Goal: Information Seeking & Learning: Learn about a topic

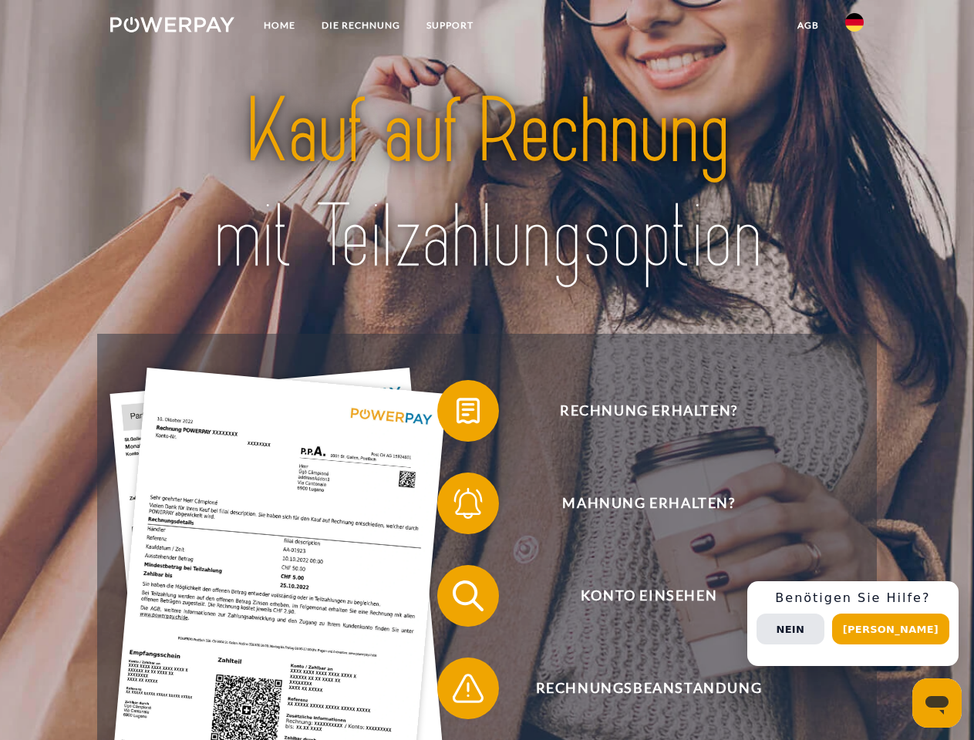
click at [172, 27] on img at bounding box center [172, 24] width 124 height 15
click at [854, 27] on img at bounding box center [854, 22] width 19 height 19
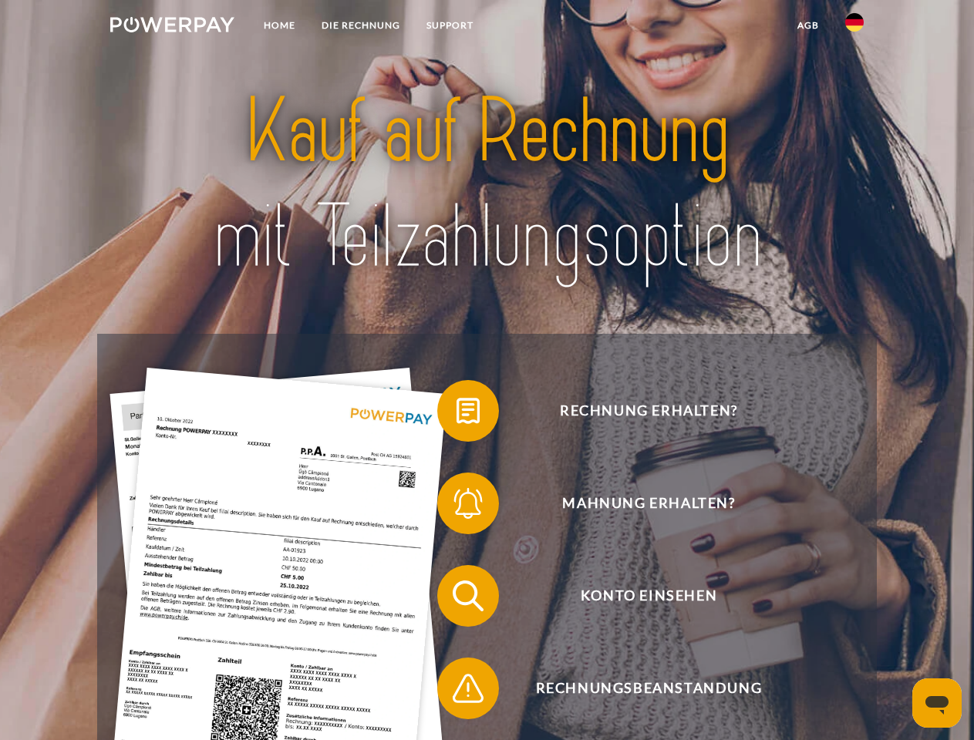
click at [807, 25] on link "agb" at bounding box center [808, 26] width 48 height 28
click at [457, 414] on span at bounding box center [444, 410] width 77 height 77
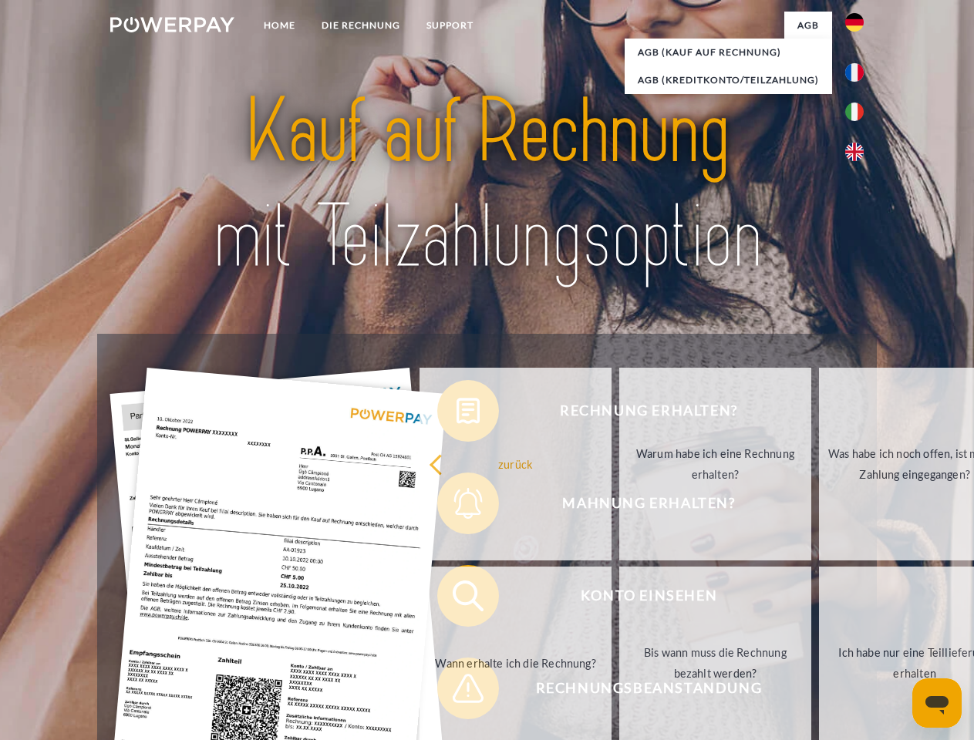
click at [457, 507] on div "zurück Warum habe ich eine Rechnung erhalten? Was habe ich noch offen, ist mein…" at bounding box center [715, 564] width 623 height 398
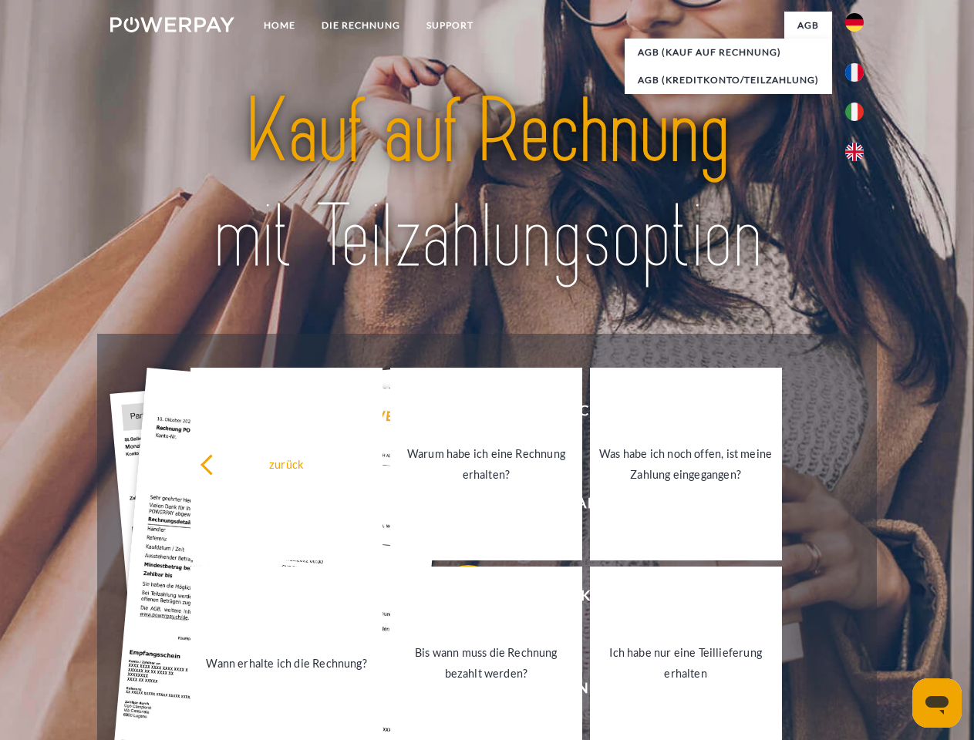
click at [457, 599] on link "Bis wann muss die Rechnung bezahlt werden?" at bounding box center [486, 663] width 192 height 193
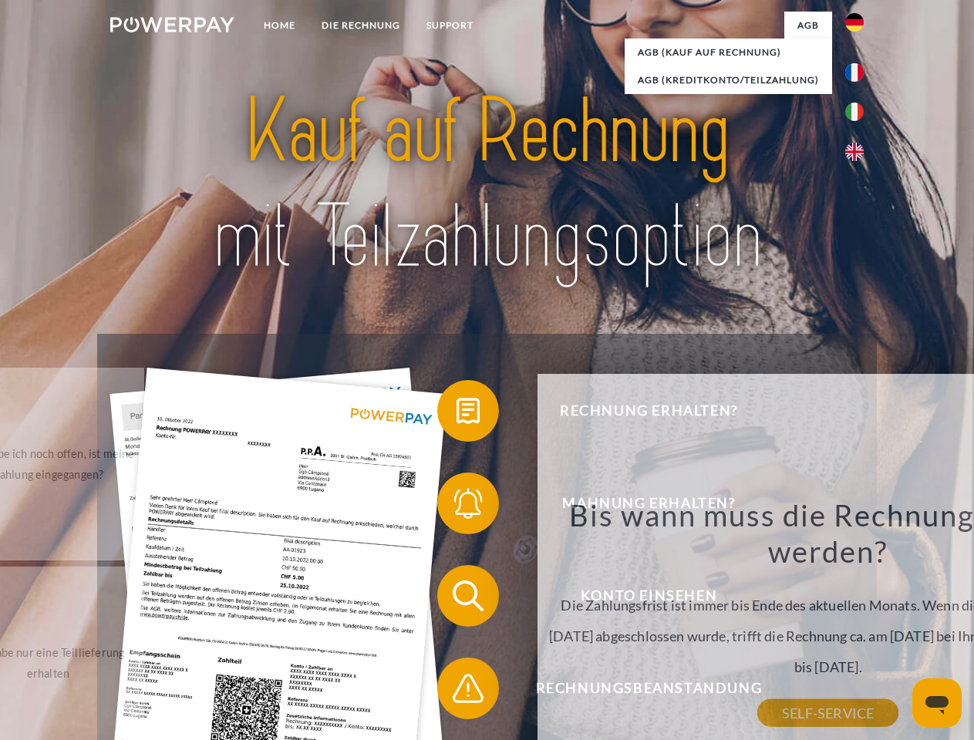
click at [547, 692] on div "Bis wann muss die Rechnung bezahlt werden? Die Zahlungsfrist ist immer bis Ende…" at bounding box center [828, 605] width 563 height 217
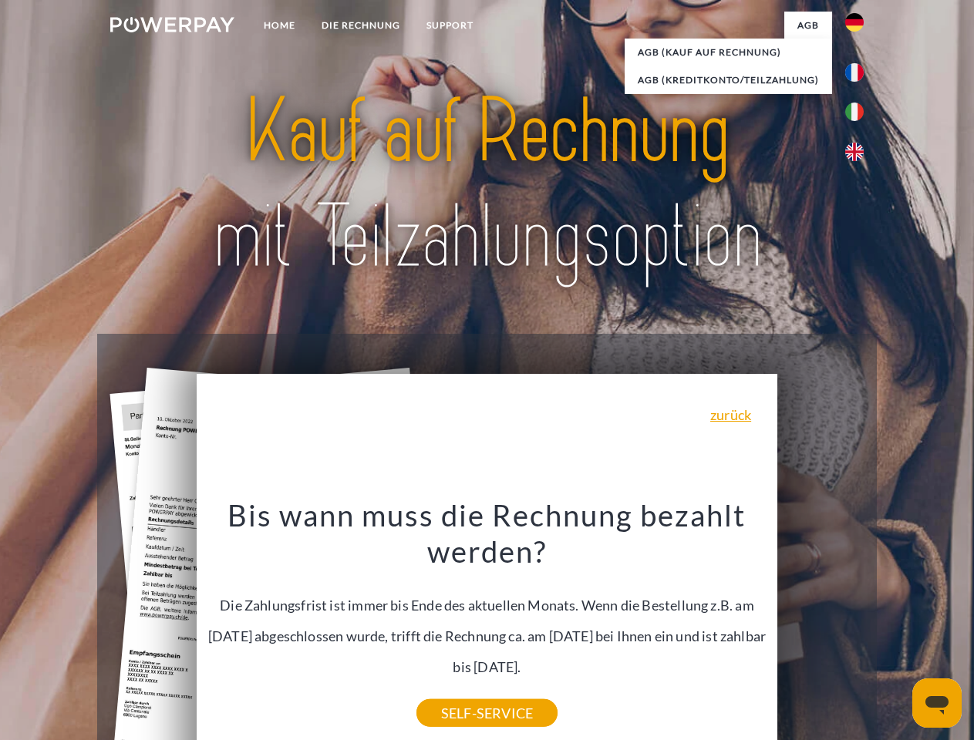
click at [858, 624] on div "Rechnung erhalten? Mahnung erhalten? Konto einsehen" at bounding box center [486, 642] width 779 height 617
click at [820, 627] on span "Konto einsehen" at bounding box center [649, 596] width 378 height 62
click at [896, 629] on header "Home DIE RECHNUNG SUPPORT" at bounding box center [487, 532] width 974 height 1065
